Goal: Information Seeking & Learning: Learn about a topic

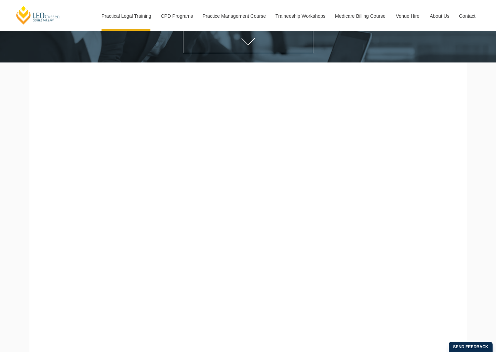
scroll to position [132, 0]
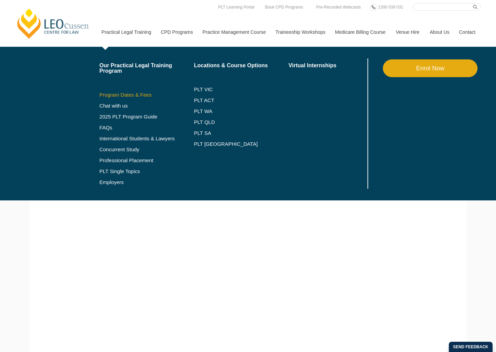
click at [119, 94] on link "Program Dates & Fees" at bounding box center [146, 94] width 95 height 5
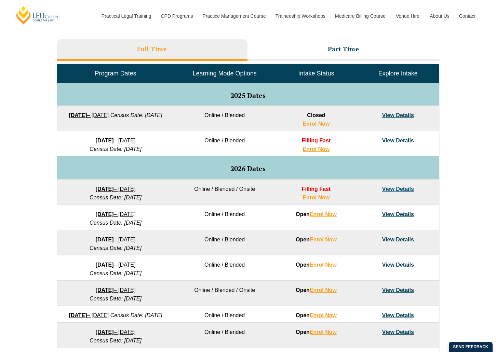
scroll to position [309, 0]
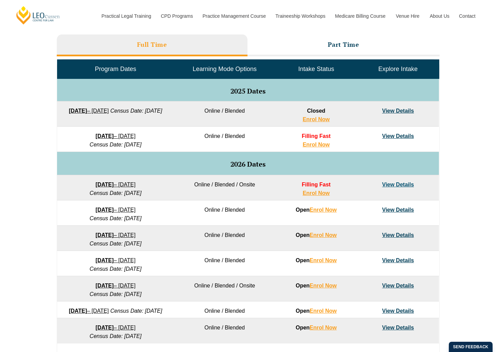
click at [395, 136] on link "View Details" at bounding box center [398, 136] width 32 height 6
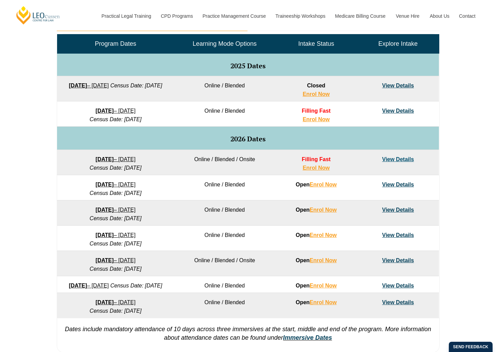
scroll to position [335, 0]
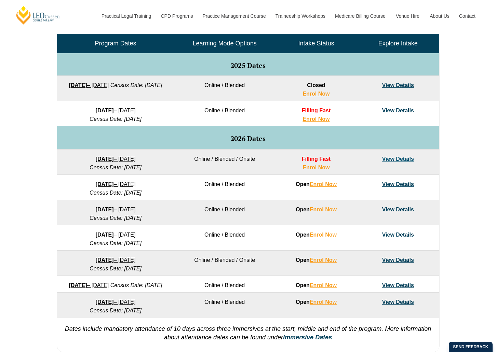
click at [395, 211] on link "View Details" at bounding box center [398, 210] width 32 height 6
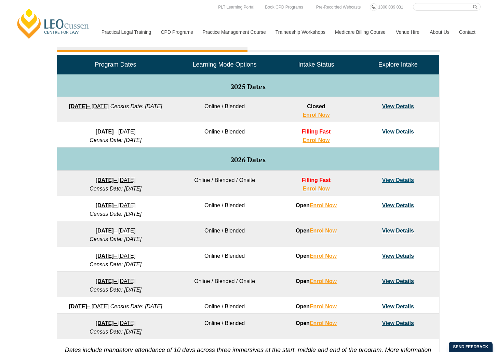
scroll to position [313, 0]
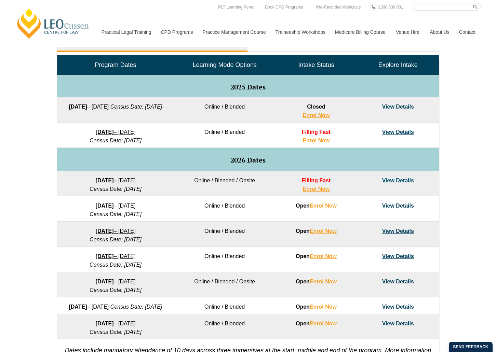
click at [400, 132] on link "View Details" at bounding box center [398, 132] width 32 height 6
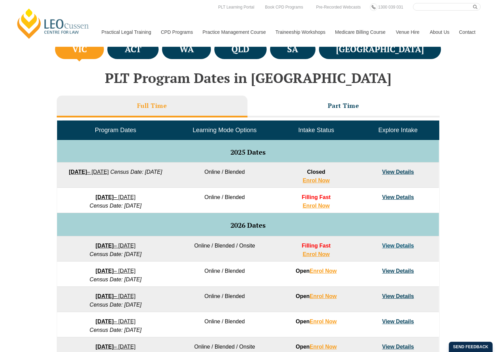
scroll to position [247, 0]
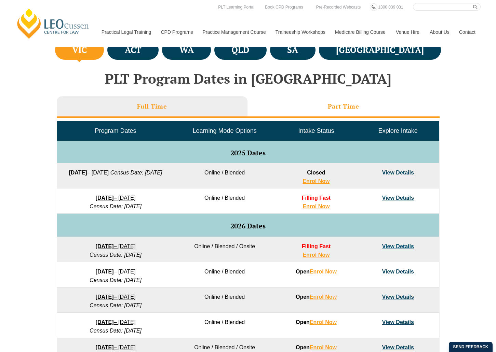
click at [337, 110] on h3 "Part Time" at bounding box center [343, 107] width 31 height 8
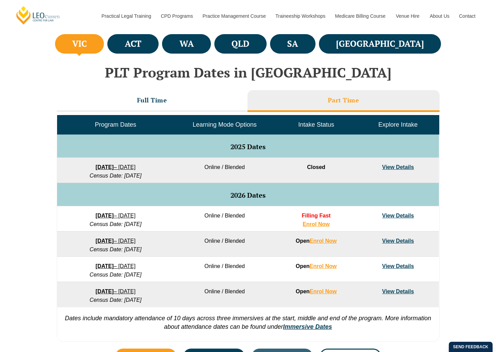
scroll to position [254, 0]
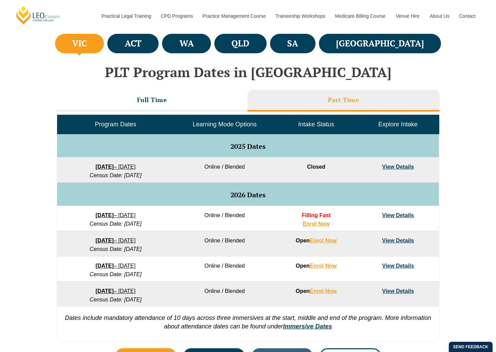
click at [394, 216] on link "View Details" at bounding box center [398, 216] width 32 height 6
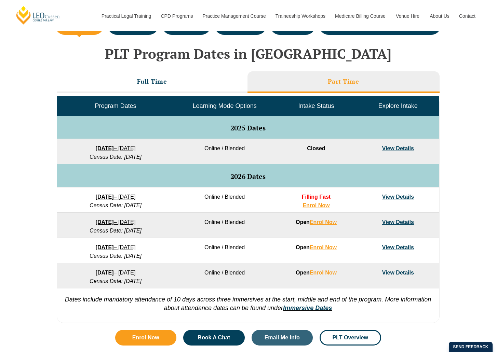
scroll to position [272, 0]
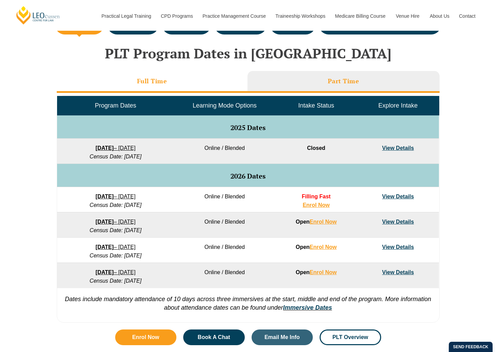
click at [153, 88] on li "Full Time" at bounding box center [152, 82] width 191 height 22
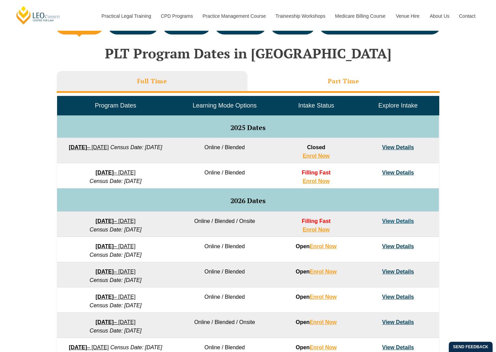
click at [315, 82] on li "Part Time" at bounding box center [343, 82] width 192 height 22
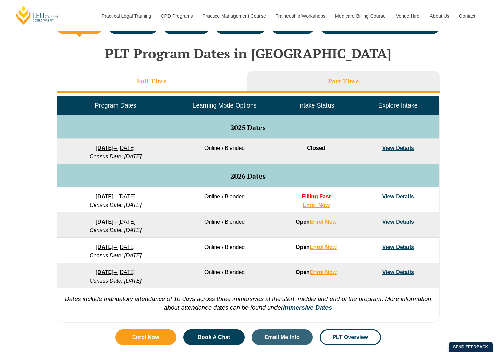
click at [162, 78] on h3 "Full Time" at bounding box center [152, 81] width 30 height 8
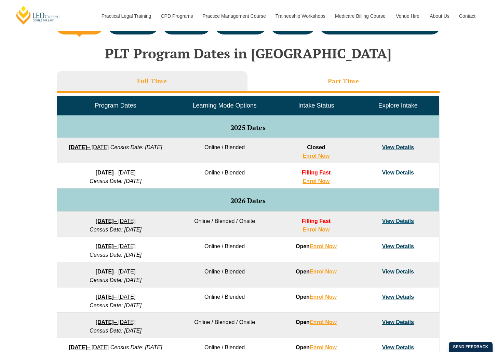
click at [326, 82] on li "Part Time" at bounding box center [343, 82] width 192 height 22
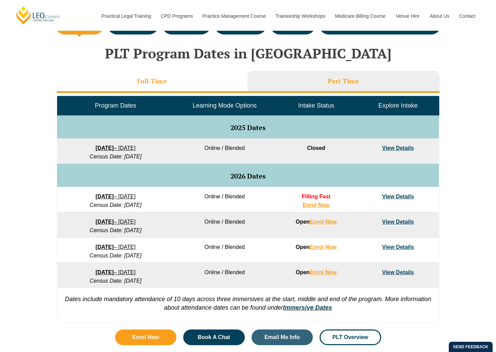
click at [239, 85] on li "Full Time" at bounding box center [152, 82] width 191 height 22
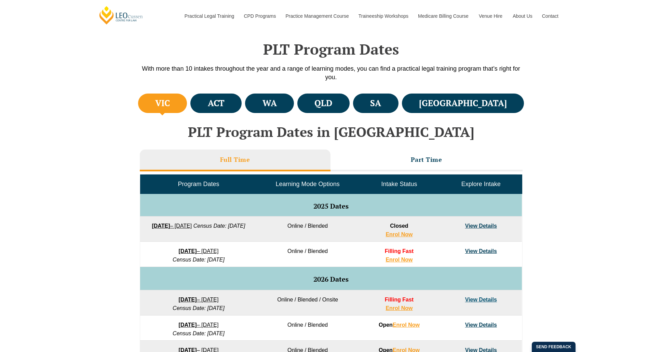
scroll to position [193, 0]
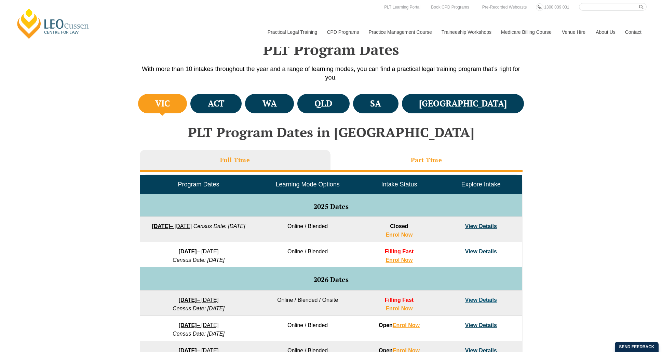
click at [430, 159] on h3 "Part Time" at bounding box center [426, 160] width 31 height 8
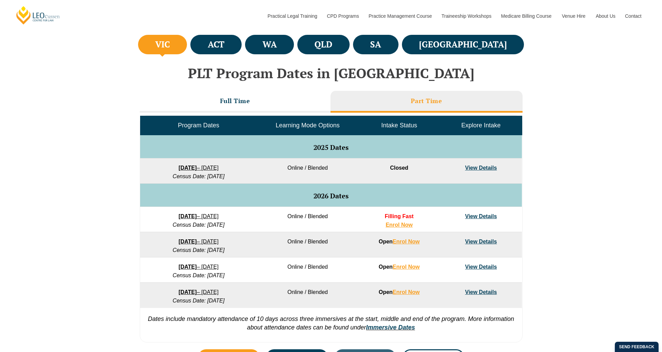
scroll to position [236, 0]
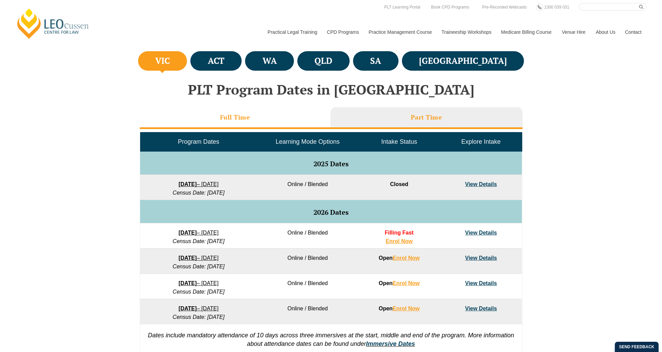
click at [268, 116] on li "Full Time" at bounding box center [235, 118] width 191 height 22
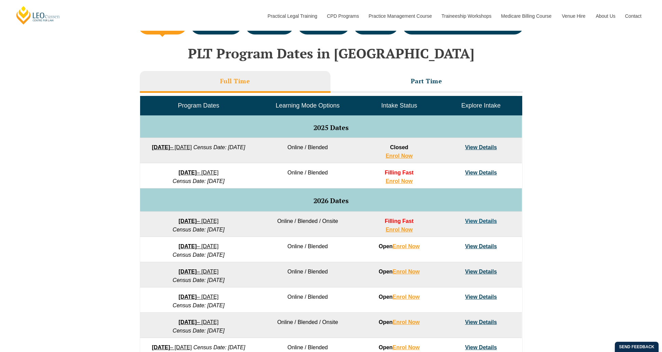
scroll to position [273, 0]
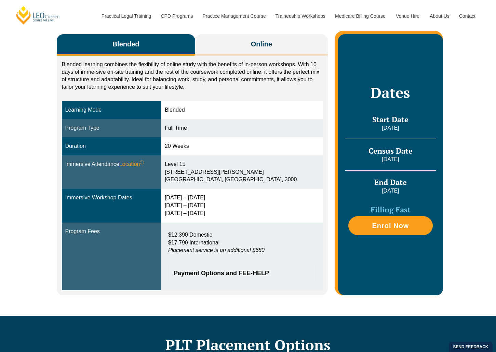
scroll to position [120, 0]
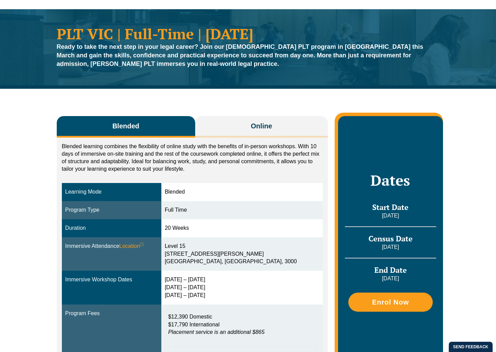
scroll to position [41, 0]
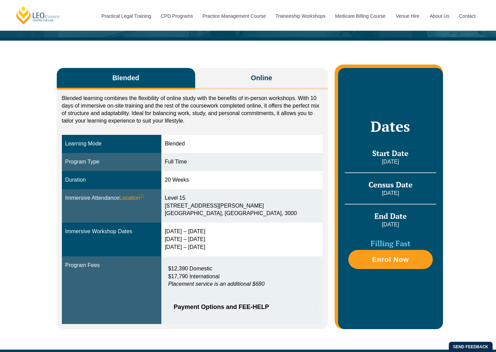
scroll to position [85, 0]
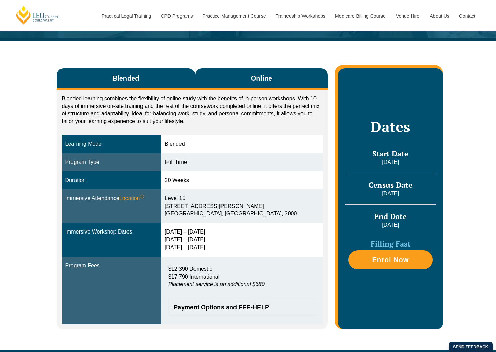
click at [250, 78] on button "Online" at bounding box center [261, 79] width 133 height 22
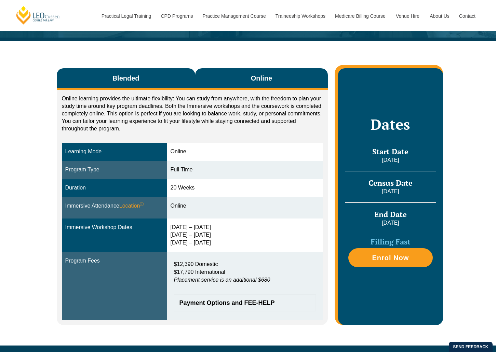
click at [147, 70] on button "Blended" at bounding box center [126, 79] width 138 height 22
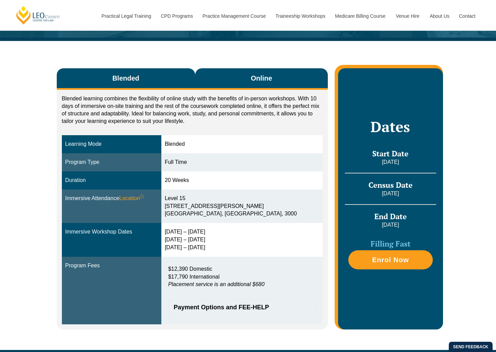
click at [243, 78] on button "Online" at bounding box center [261, 79] width 133 height 22
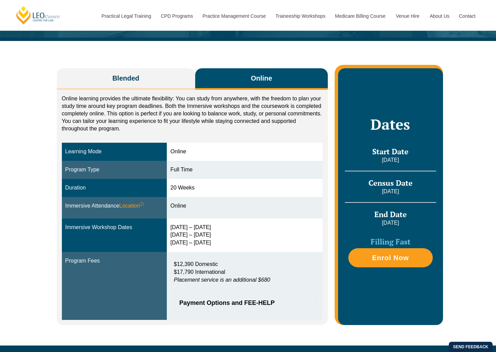
click at [152, 68] on div "Blended Online Blended learning combines the flexibility of online study with t…" at bounding box center [248, 193] width 390 height 304
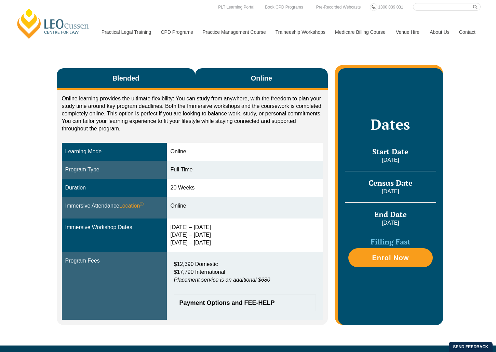
click at [99, 86] on button "Blended" at bounding box center [126, 79] width 138 height 22
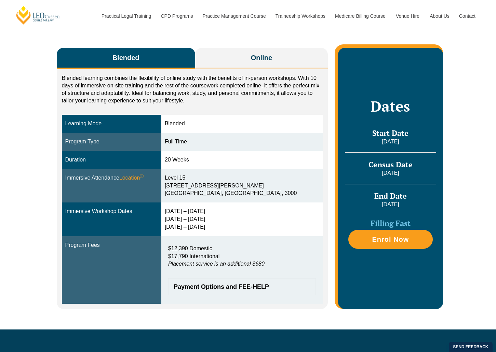
scroll to position [106, 0]
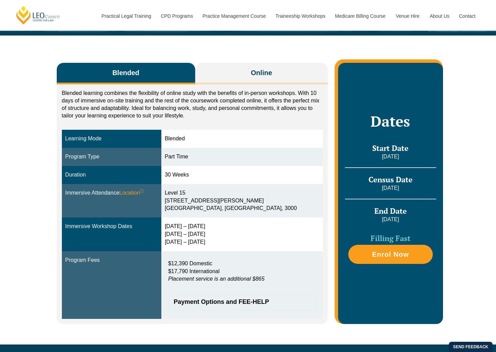
scroll to position [110, 0]
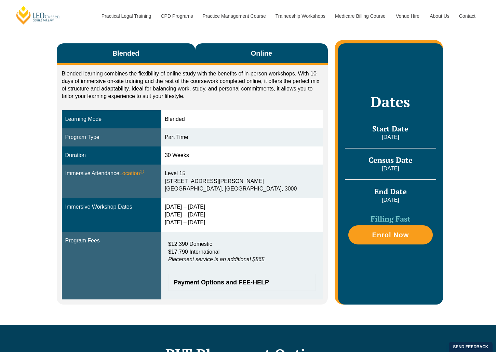
click at [269, 52] on span "Online" at bounding box center [261, 54] width 21 height 10
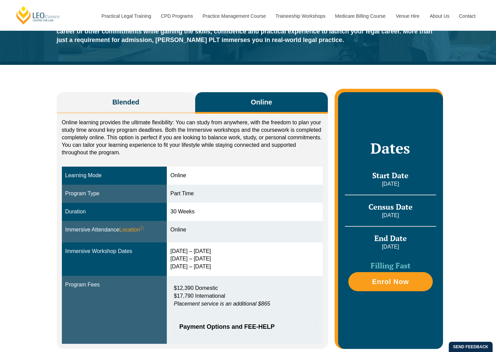
scroll to position [47, 0]
